Goal: Transaction & Acquisition: Purchase product/service

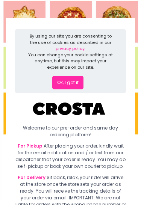
click at [115, 185] on div "For Delivery Sit back, relax, your rider will arrive at the store once the stor…" at bounding box center [70, 204] width 111 height 61
click at [114, 179] on div "For Delivery Sit back, relax, your rider will arrive at the store once the stor…" at bounding box center [70, 204] width 111 height 61
click at [75, 82] on button "Ok, I got it" at bounding box center [67, 83] width 31 height 14
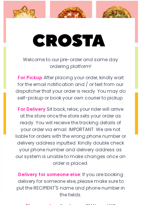
click at [90, 121] on div "For Delivery Sit back, relax, your rider will arrive at the store once the stor…" at bounding box center [70, 136] width 111 height 61
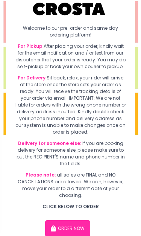
scroll to position [63, 0]
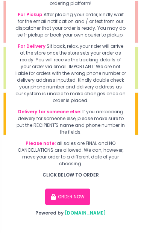
click at [76, 196] on button "ORDER NOW" at bounding box center [67, 196] width 45 height 17
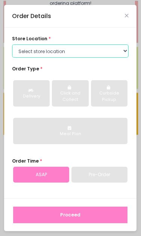
click at [128, 48] on select "Select store location Crosta Pizza - Salcedo Crosta Pizza - San Juan" at bounding box center [70, 51] width 116 height 14
select select "5fabb2e53664a8677beaeb89"
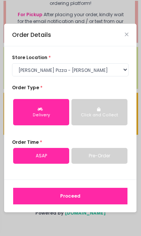
click at [54, 111] on button "Delivery" at bounding box center [41, 112] width 56 height 26
click at [105, 198] on button "Proceed" at bounding box center [70, 195] width 114 height 17
